Goal: Book appointment/travel/reservation

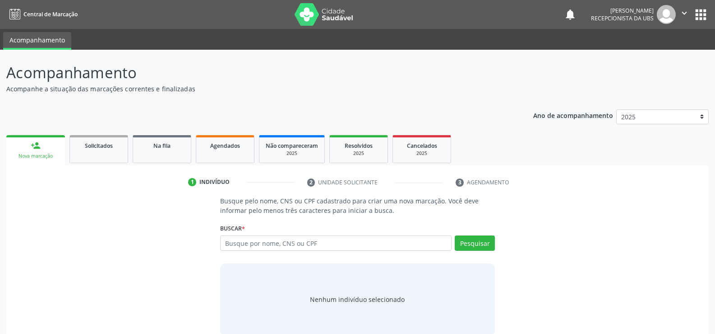
click at [285, 242] on input "text" at bounding box center [336, 242] width 232 height 15
type input "700309912657634"
click at [491, 245] on button "Pesquisar" at bounding box center [475, 242] width 40 height 15
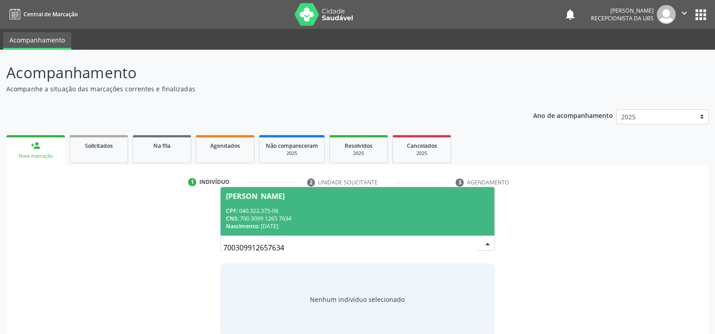
click at [278, 227] on div "Nascimento: [DATE]" at bounding box center [357, 226] width 263 height 8
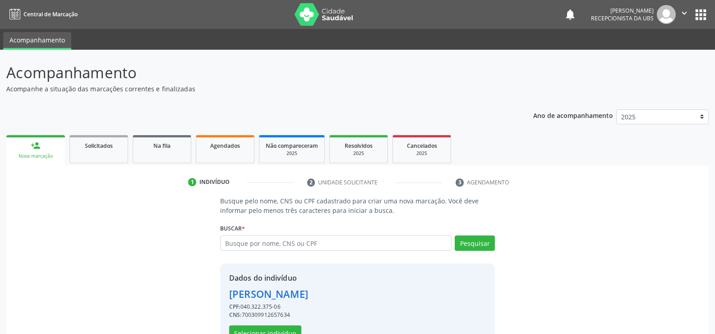
click at [285, 308] on div "CPF: 040.322.375-06" at bounding box center [268, 306] width 79 height 8
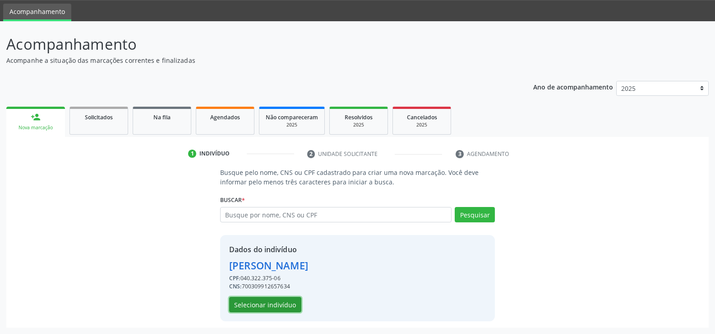
click at [285, 303] on button "Selecionar indivíduo" at bounding box center [265, 304] width 72 height 15
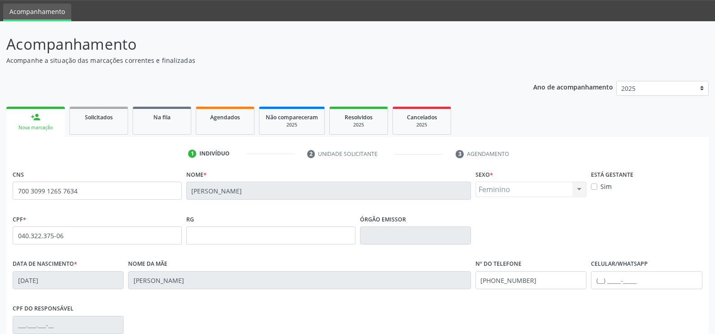
scroll to position [156, 0]
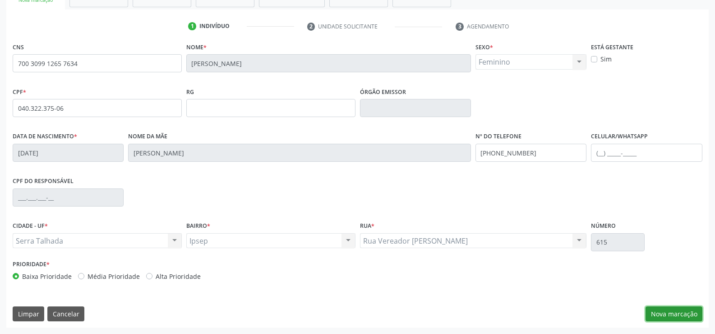
click at [682, 310] on button "Nova marcação" at bounding box center [674, 313] width 57 height 15
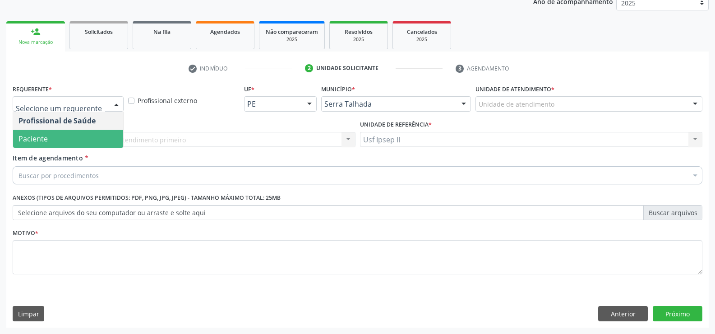
click at [73, 135] on span "Paciente" at bounding box center [68, 139] width 110 height 18
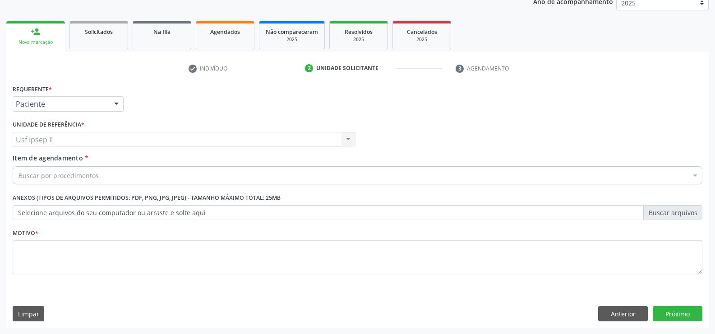
click at [88, 169] on div "Buscar por procedimentos" at bounding box center [358, 175] width 690 height 18
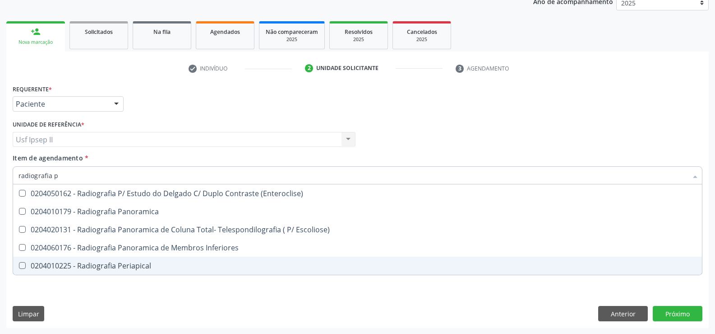
scroll to position [0, 0]
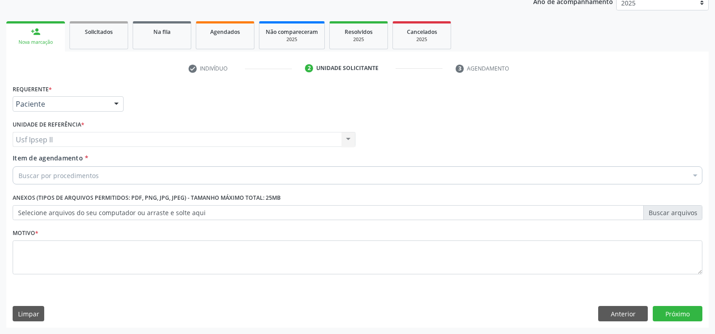
click at [122, 173] on div "Buscar por procedimentos" at bounding box center [358, 175] width 690 height 18
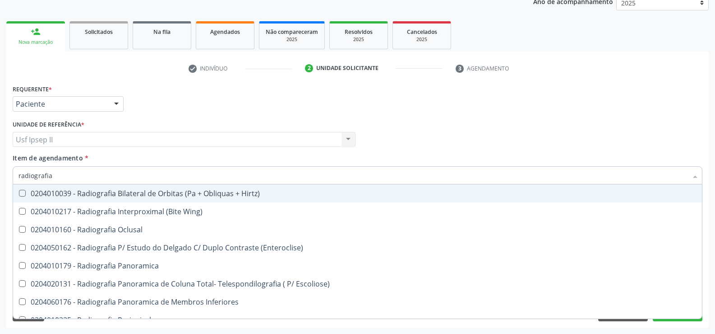
type input "radiografia"
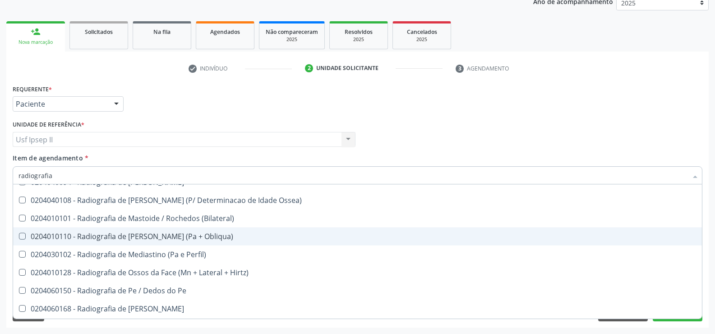
scroll to position [948, 0]
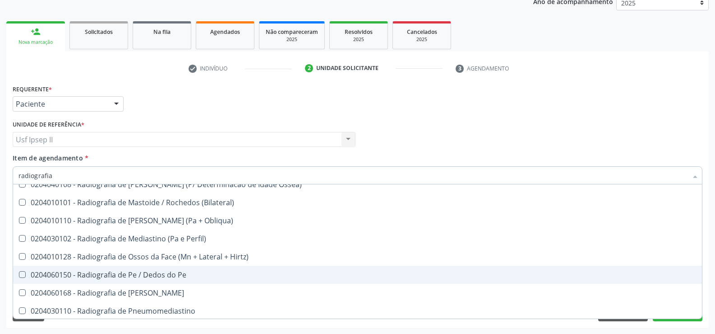
click at [119, 275] on div "0204060150 - Radiografia de Pe / Dedos do Pe" at bounding box center [358, 274] width 678 height 7
checkbox Pe "true"
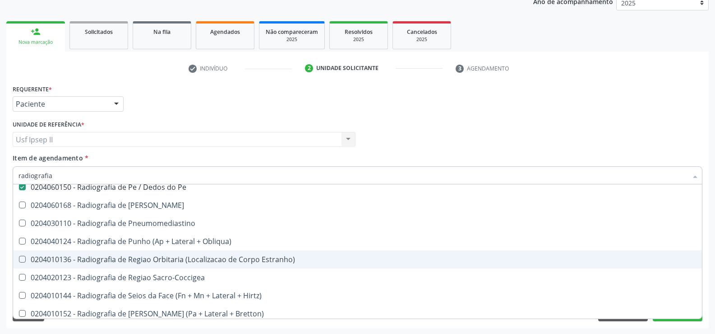
scroll to position [1038, 0]
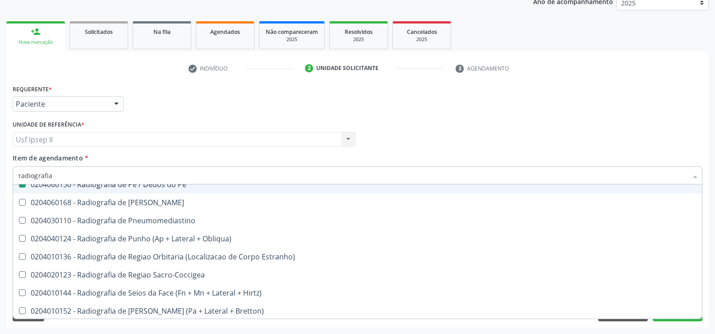
click at [376, 157] on div "Item de agendamento * radiografia Desfazer seleção 0204010039 - Radiografia Bil…" at bounding box center [358, 167] width 690 height 28
checkbox Wing\) "true"
checkbox Pe "false"
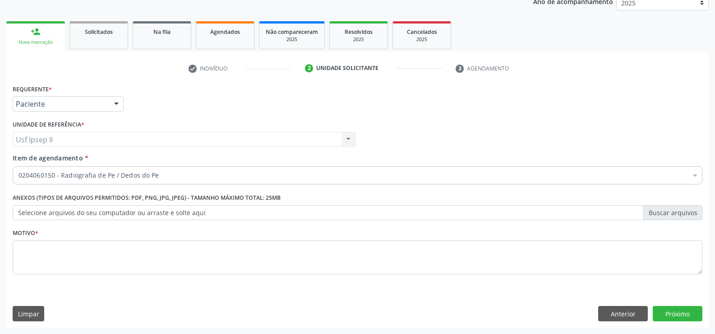
scroll to position [0, 0]
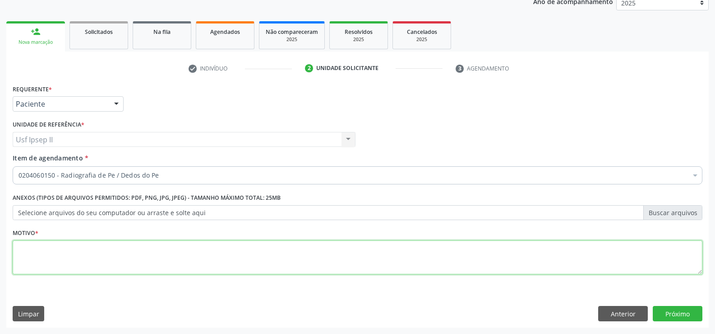
click at [23, 263] on textarea at bounding box center [358, 257] width 690 height 34
type textarea "."
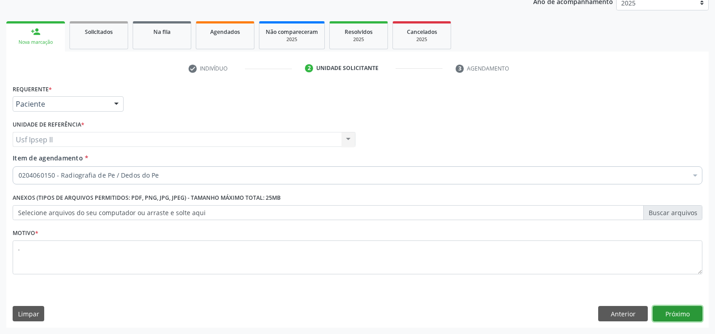
click at [668, 316] on button "Próximo" at bounding box center [678, 313] width 50 height 15
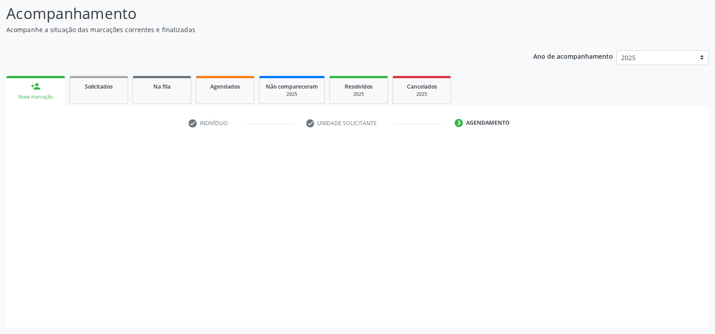
scroll to position [59, 0]
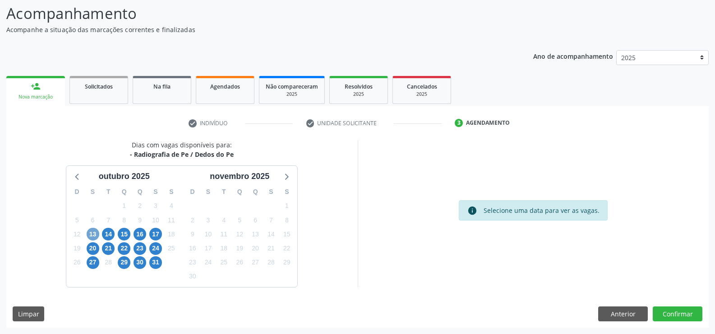
click at [93, 231] on span "13" at bounding box center [93, 234] width 13 height 13
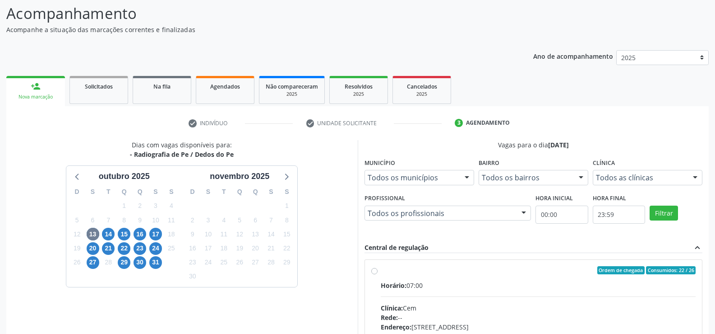
click at [379, 273] on div "Ordem de chegada Consumidos: 22 / 26 Horário: 07:00 Clínica: Cem Rede: -- Ender…" at bounding box center [534, 335] width 325 height 139
radio input "true"
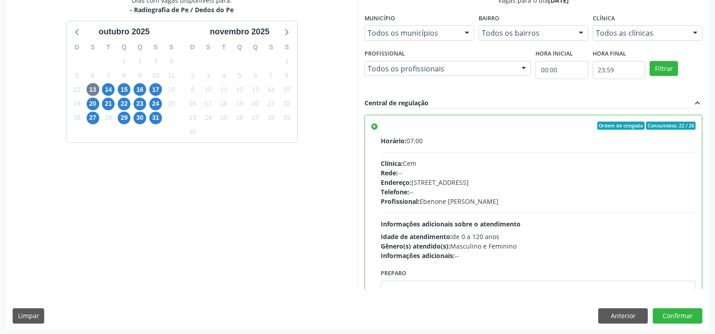
scroll to position [206, 0]
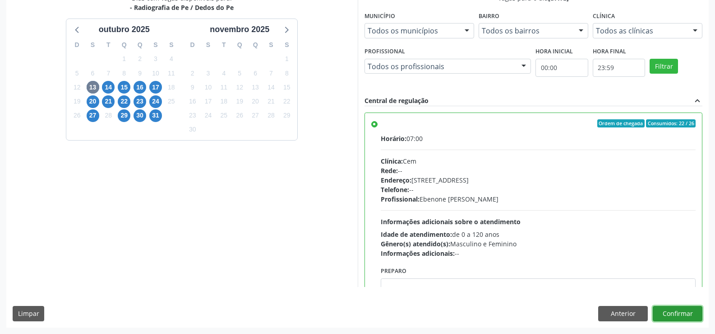
click at [670, 311] on button "Confirmar" at bounding box center [678, 313] width 50 height 15
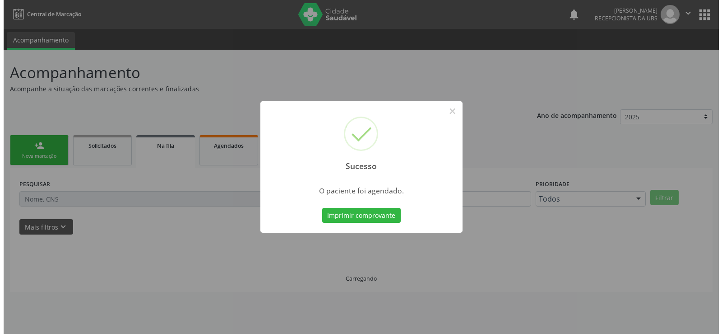
scroll to position [0, 0]
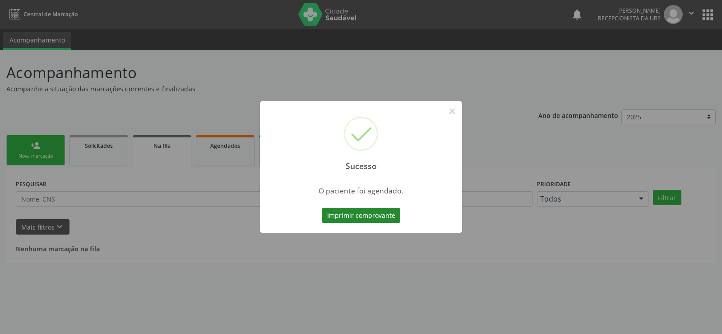
click at [374, 210] on button "Imprimir comprovante" at bounding box center [361, 215] width 79 height 15
